Goal: Information Seeking & Learning: Find contact information

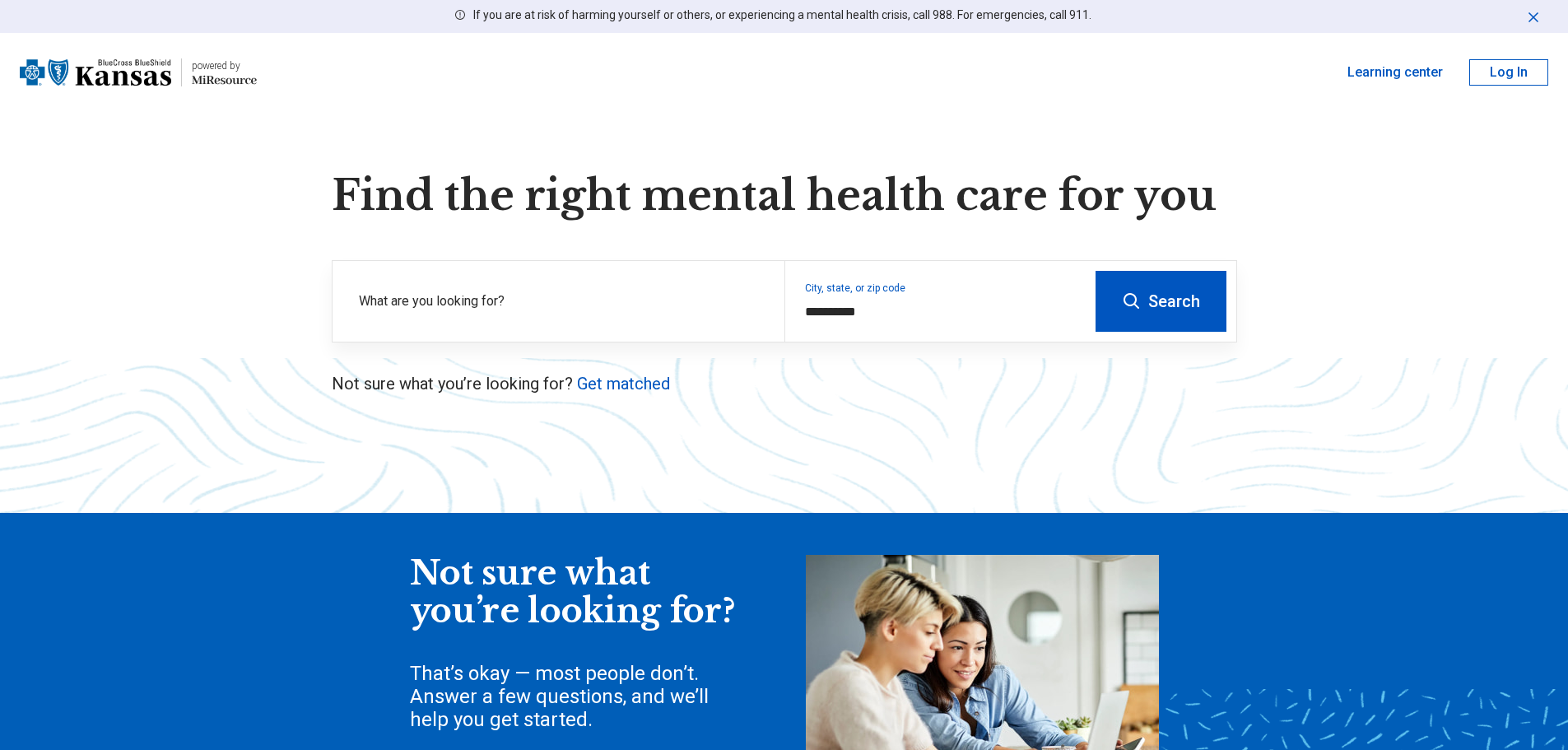
click at [1194, 311] on button "Search" at bounding box center [1161, 302] width 131 height 61
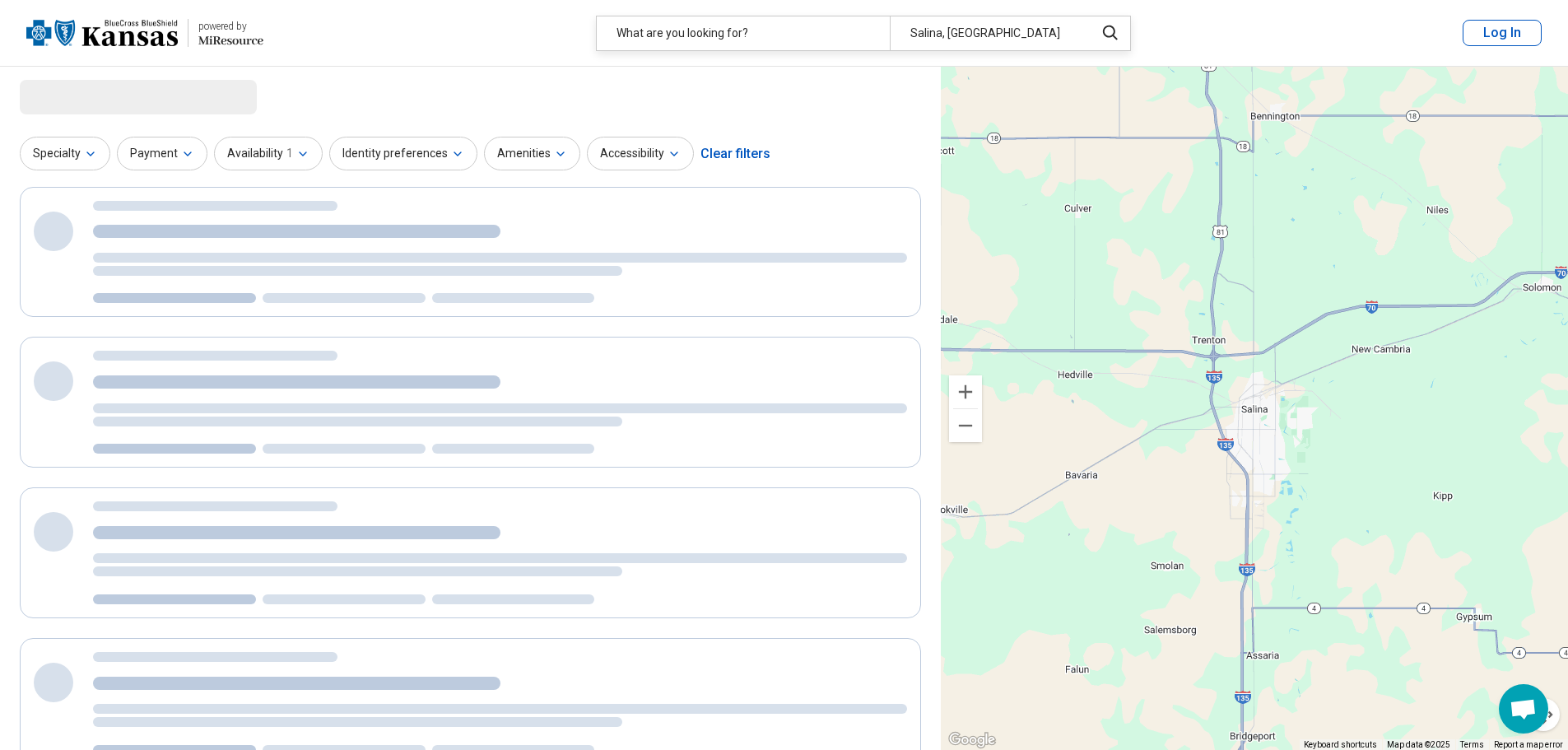
select select "***"
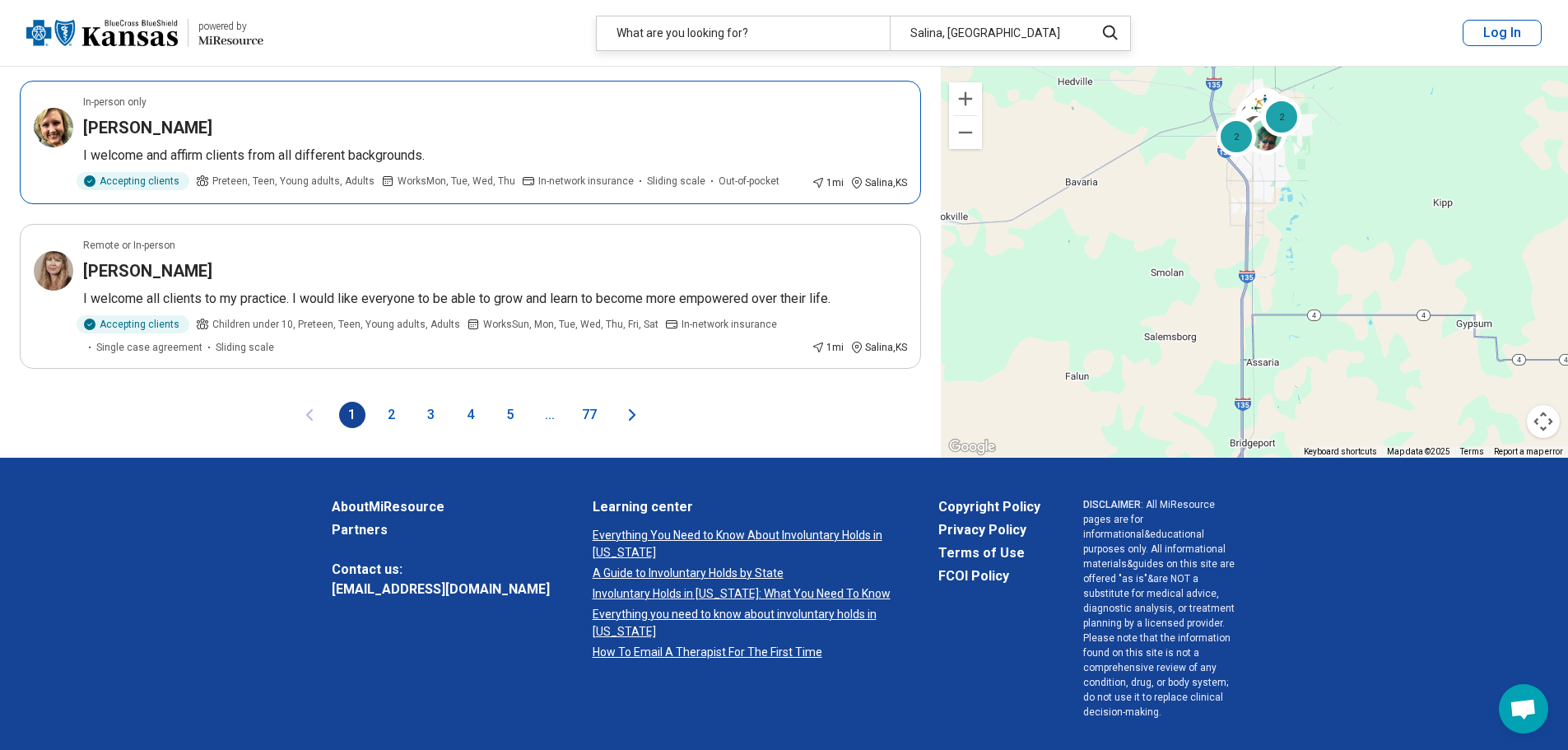
scroll to position [2964, 0]
click at [397, 428] on button "2" at bounding box center [392, 414] width 26 height 26
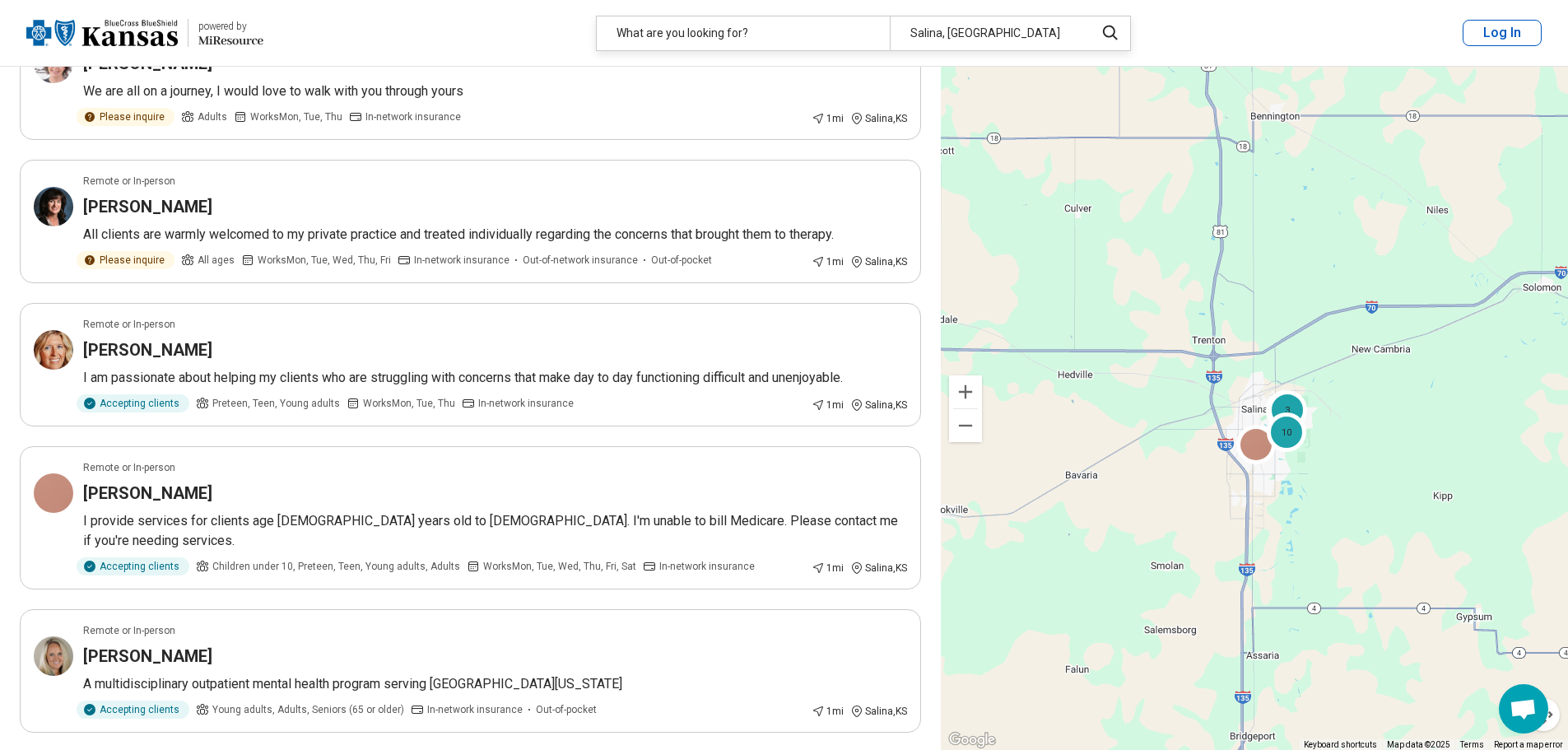
scroll to position [329, 0]
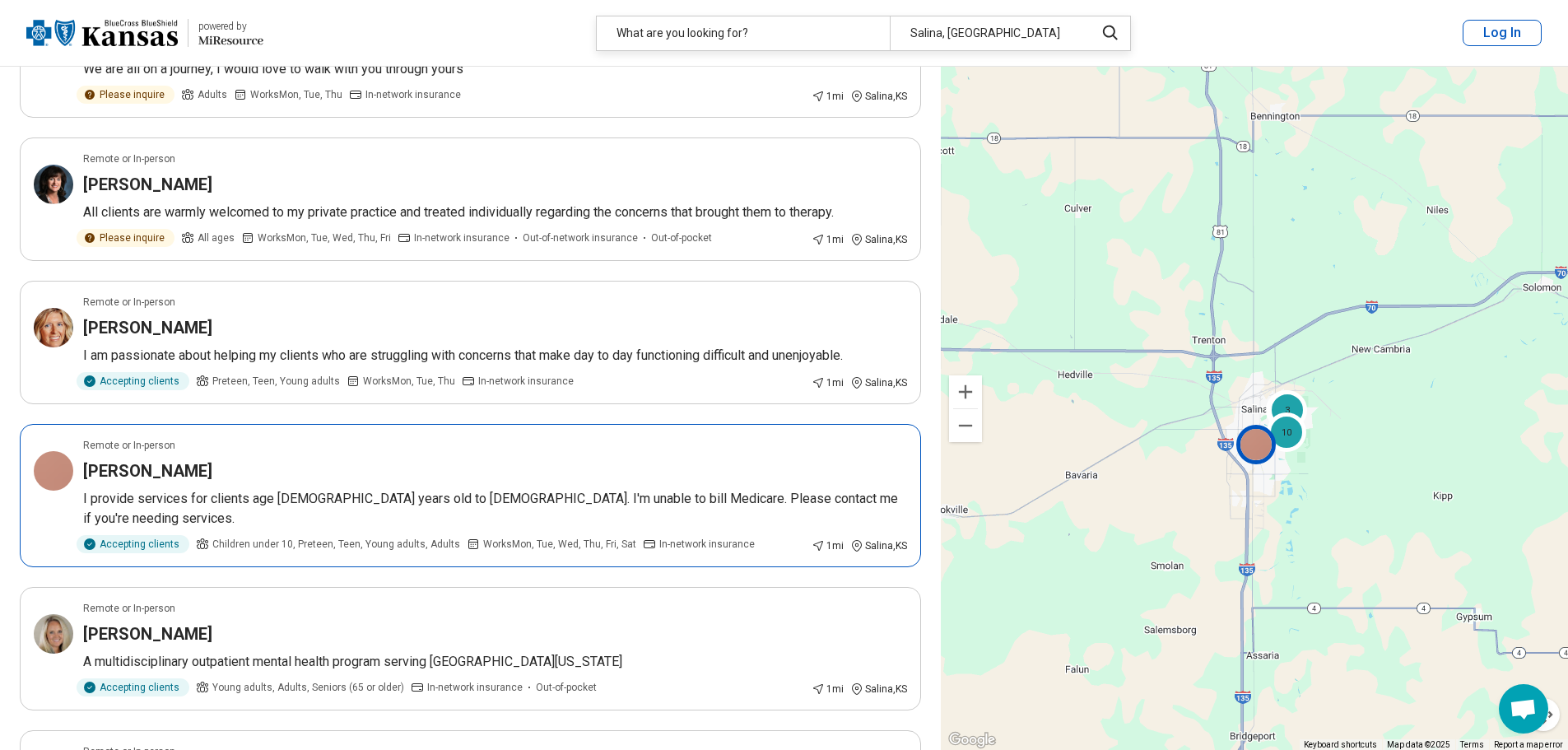
click at [131, 472] on h3 "[PERSON_NAME]" at bounding box center [148, 471] width 129 height 23
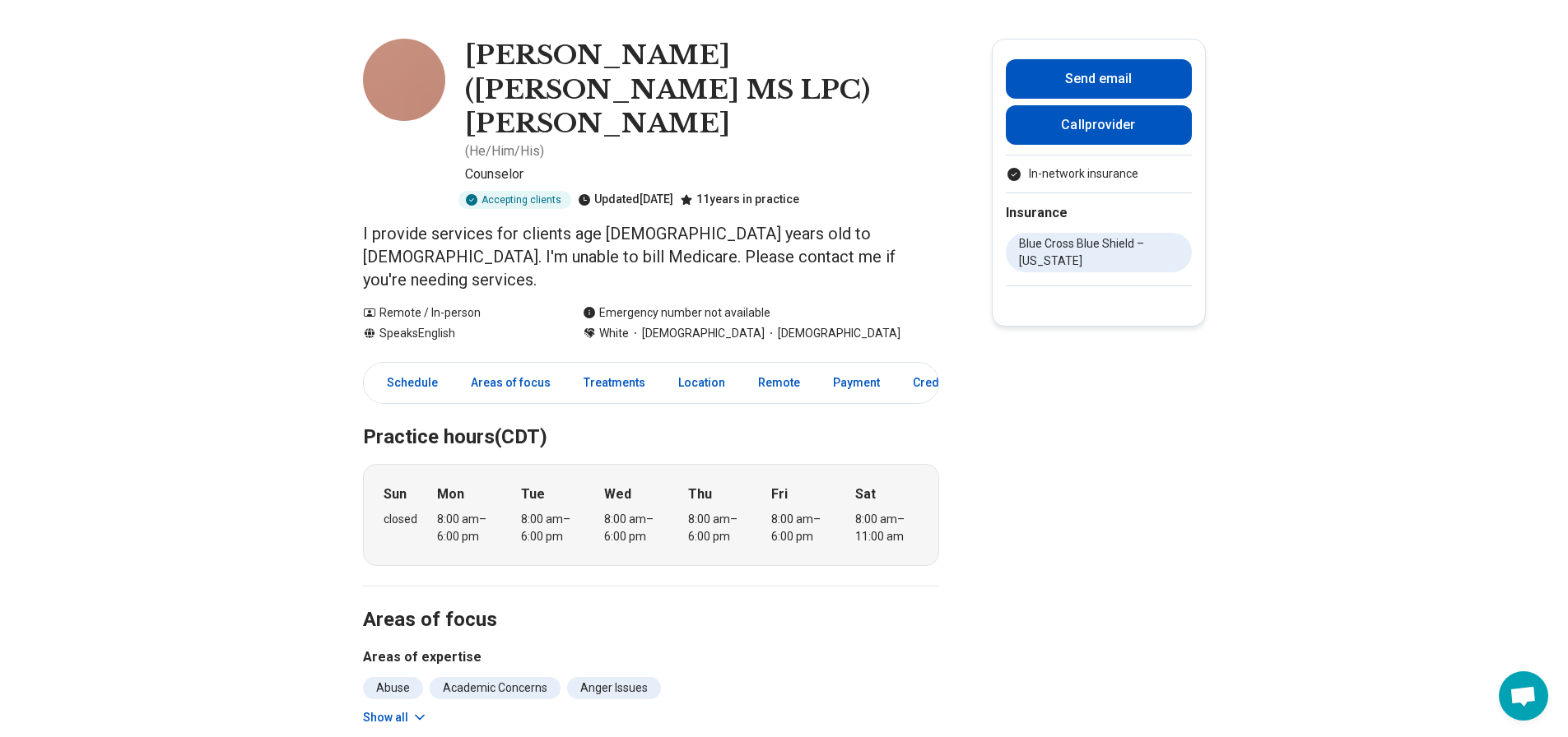
scroll to position [83, 0]
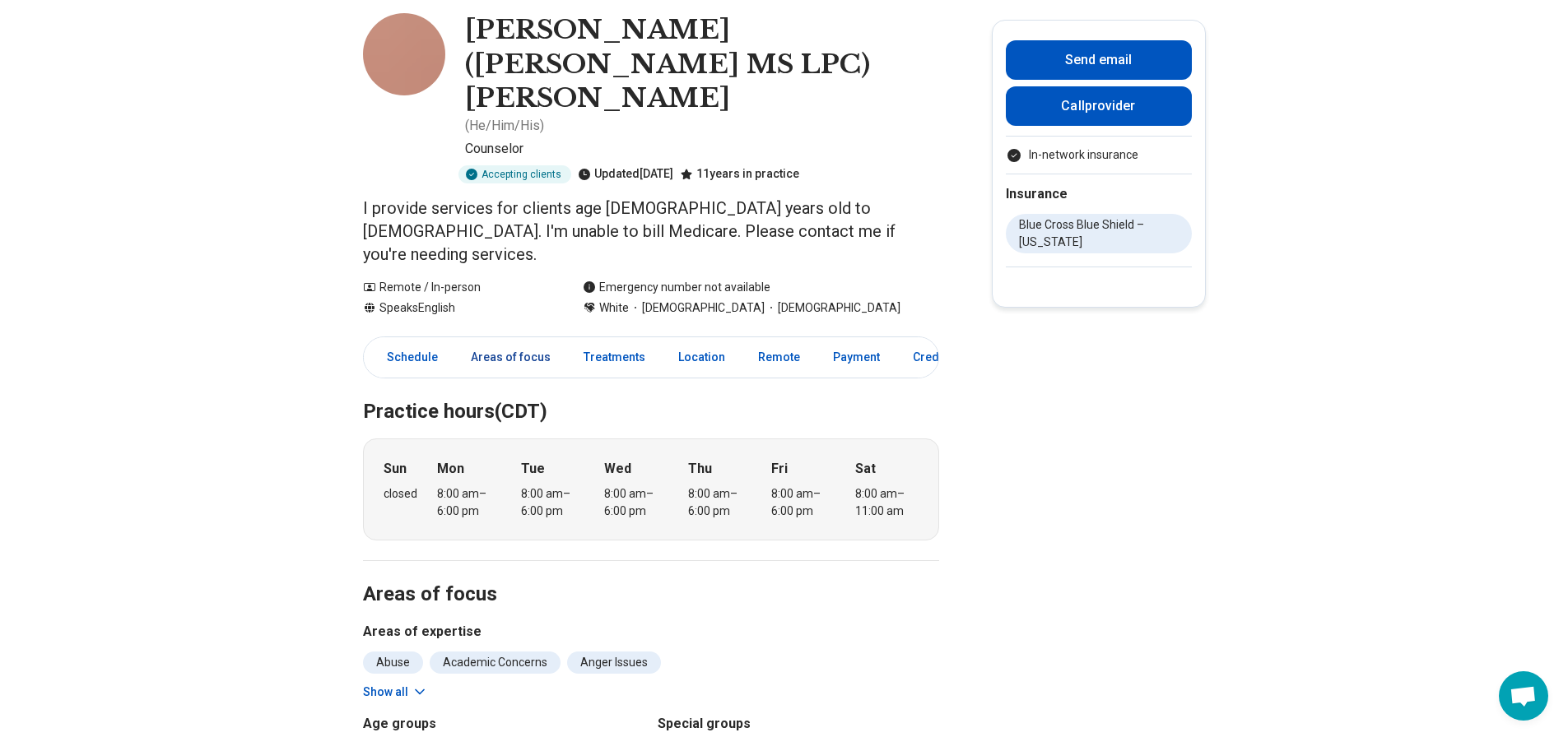
click at [501, 340] on link "Areas of focus" at bounding box center [511, 357] width 99 height 34
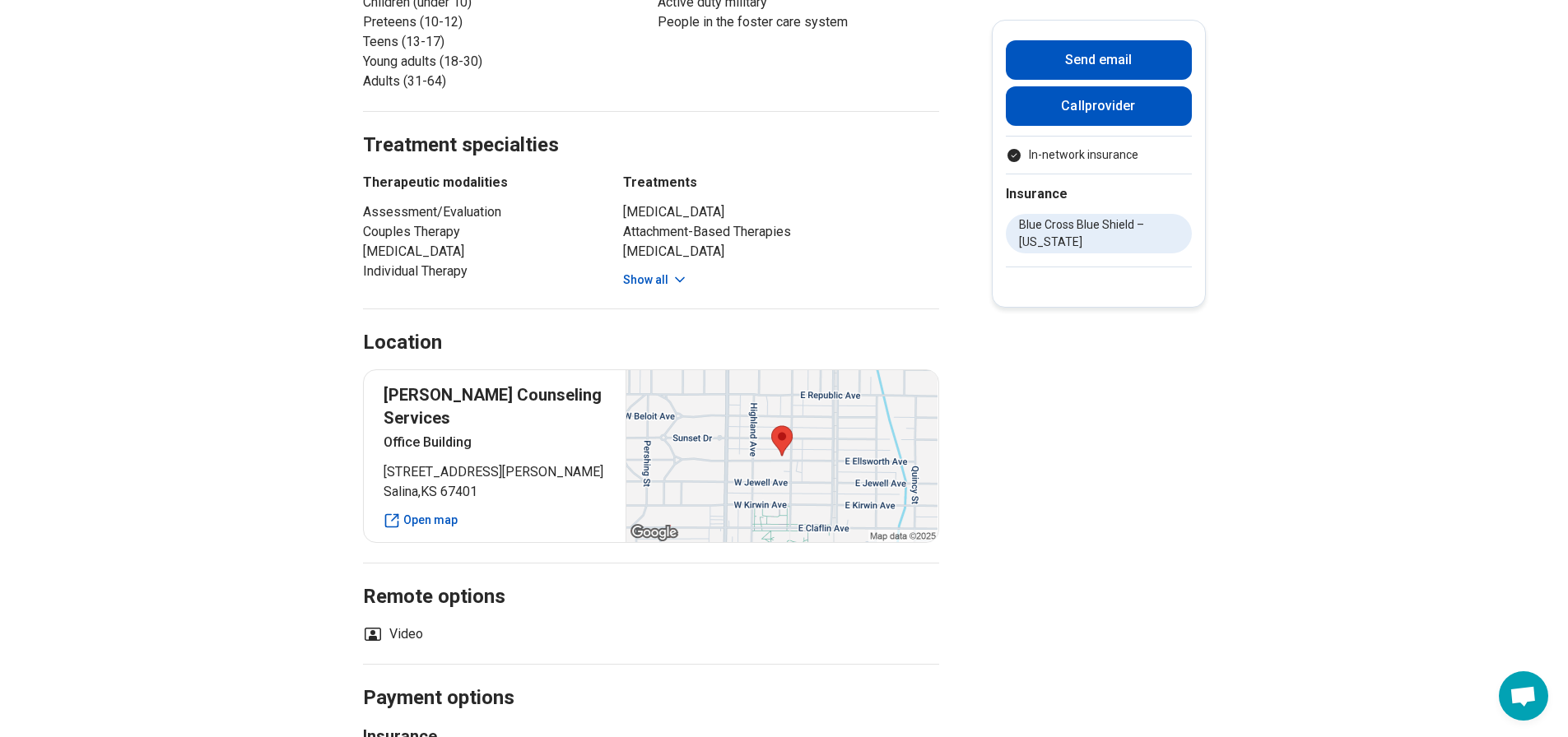
scroll to position [649, 0]
